Goal: Information Seeking & Learning: Find contact information

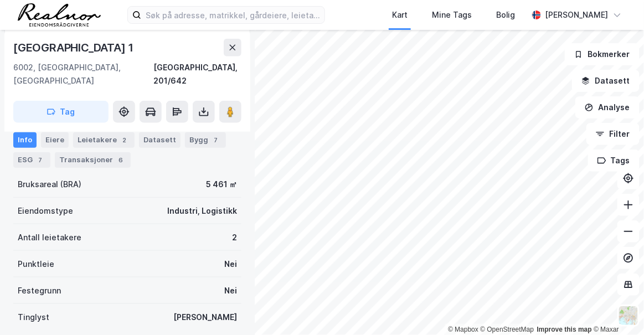
scroll to position [86, 0]
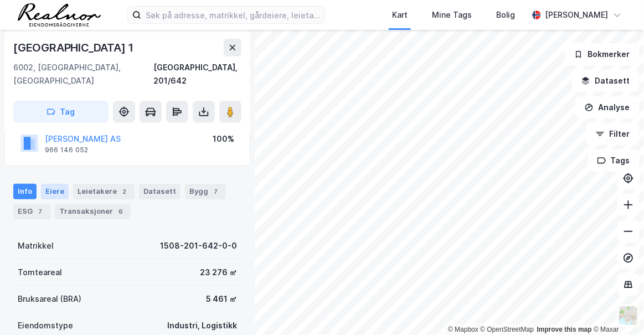
click at [53, 184] on div "Eiere" at bounding box center [55, 192] width 28 height 16
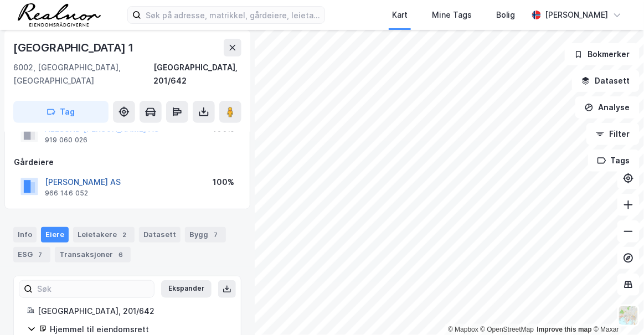
click at [0, 0] on button "[PERSON_NAME] AS" at bounding box center [0, 0] width 0 height 0
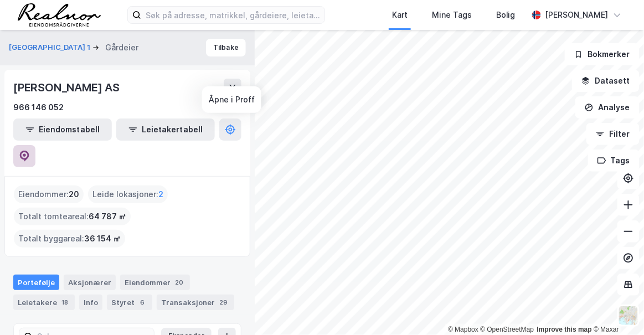
click at [30, 151] on icon at bounding box center [24, 156] width 11 height 11
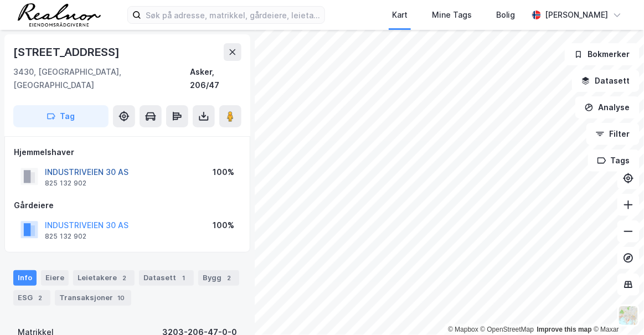
click at [0, 0] on button "INDUSTRIVEIEN 30 AS" at bounding box center [0, 0] width 0 height 0
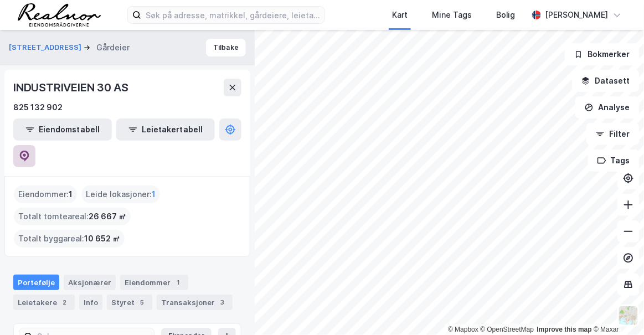
click at [30, 151] on icon at bounding box center [24, 156] width 11 height 11
drag, startPoint x: 115, startPoint y: 85, endPoint x: 11, endPoint y: 82, distance: 103.6
click at [11, 82] on div "INDUSTRIVEIEN 30 AS 825 132 902 Eiendomstabell Leietakertabell" at bounding box center [127, 123] width 246 height 106
copy div "INDUSTRIVEIEN 30"
